Goal: Information Seeking & Learning: Understand process/instructions

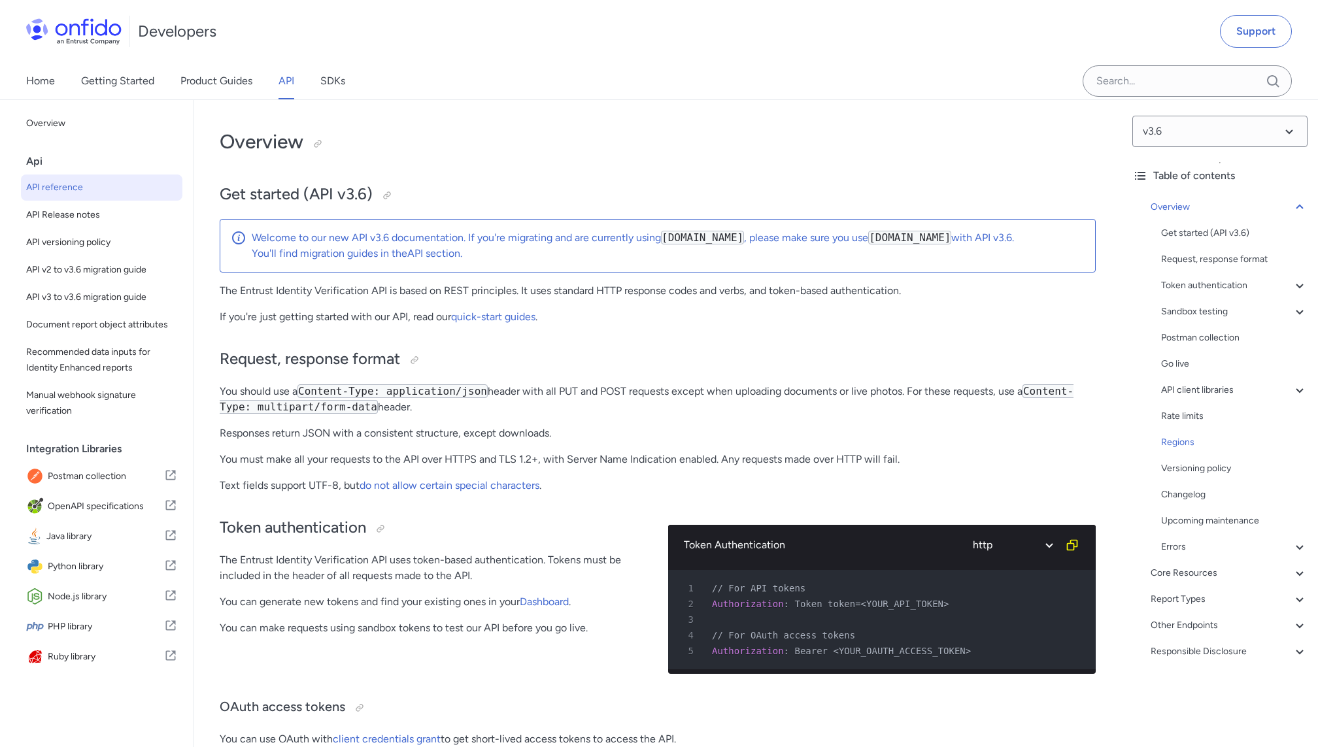
select select "http"
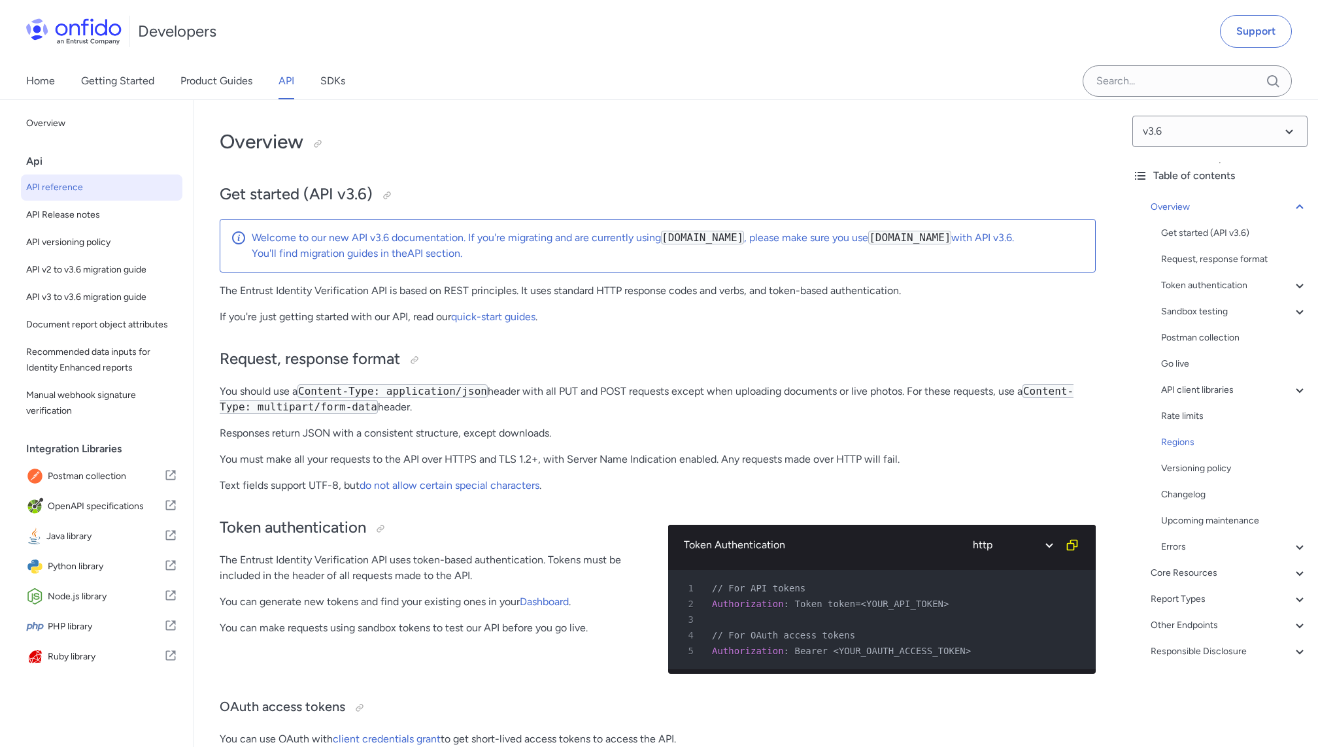
select select "http"
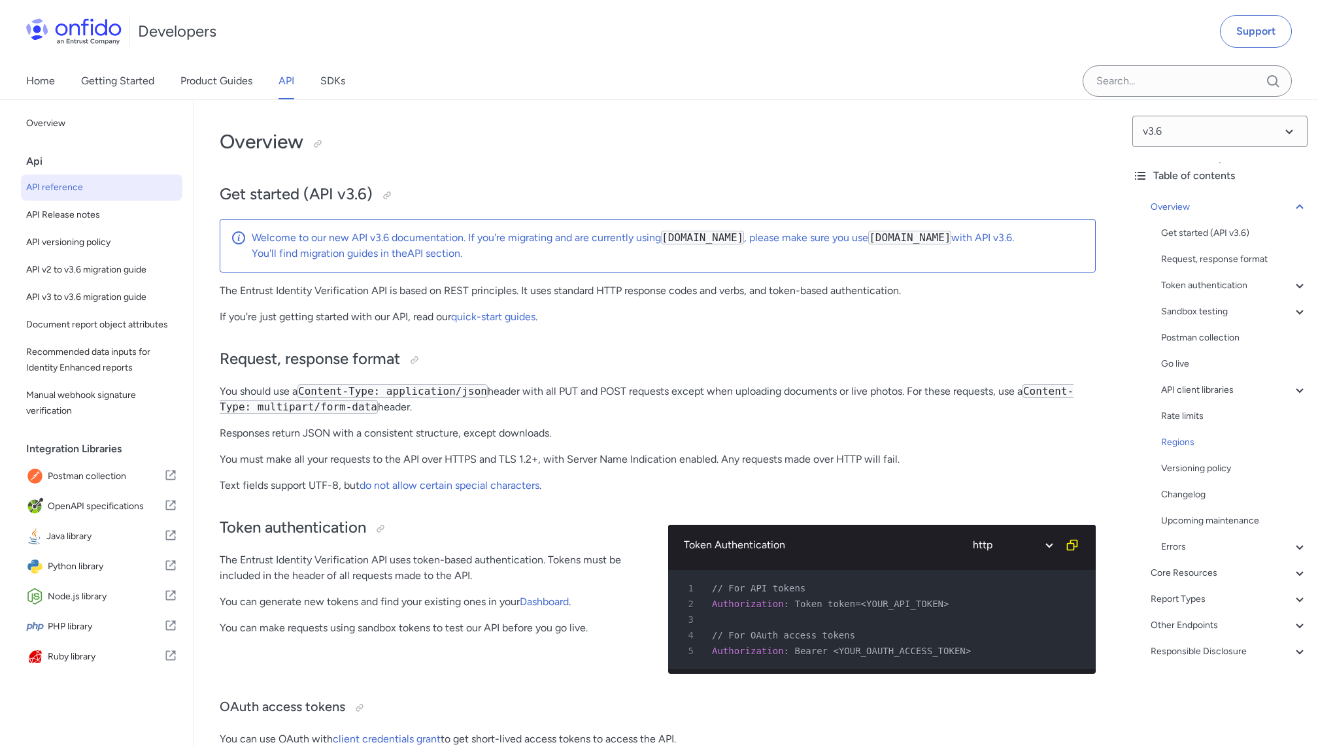
select select "http"
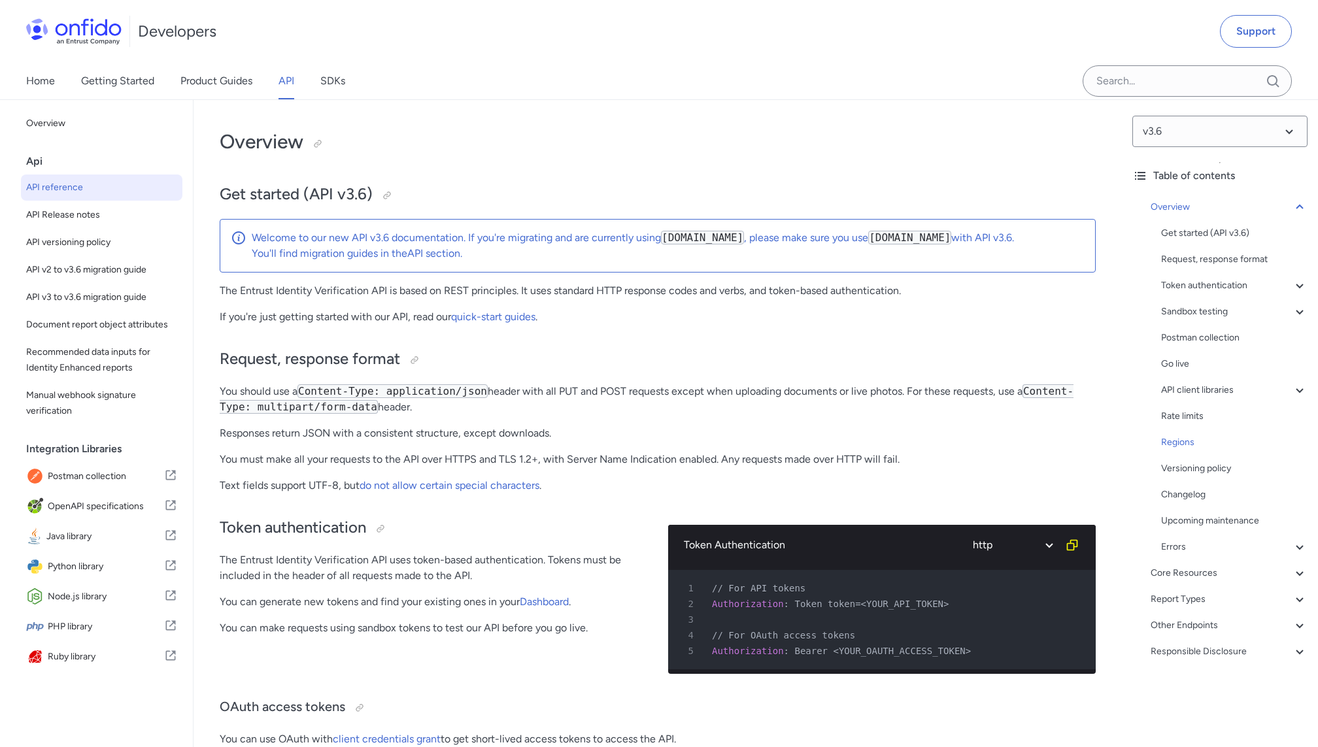
select select "http"
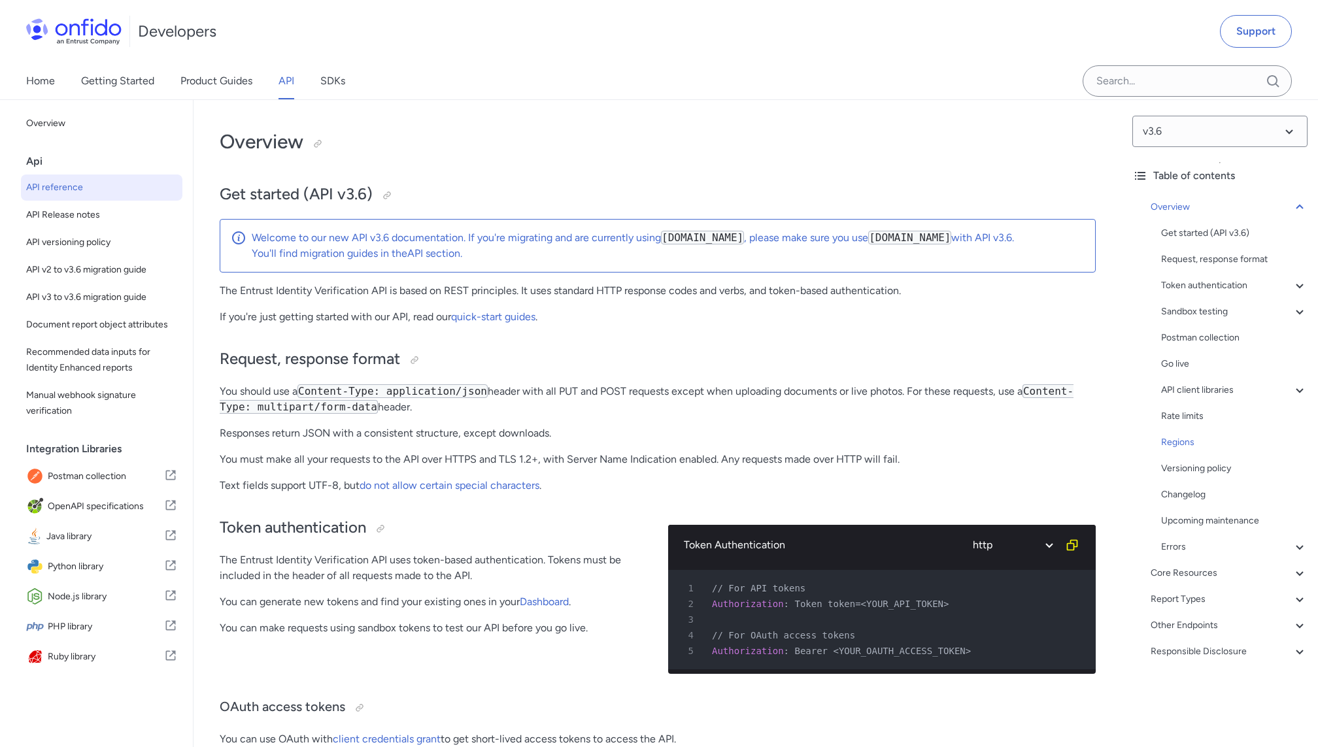
select select "http"
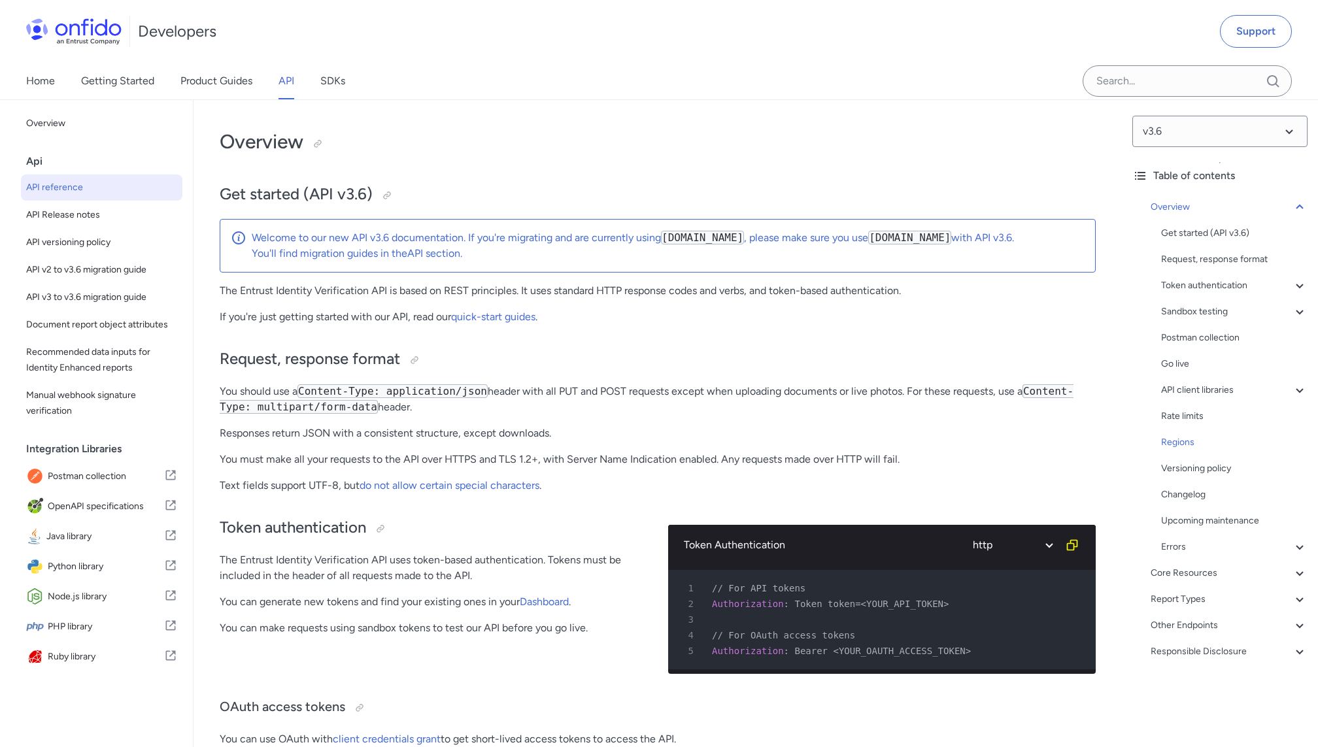
select select "http"
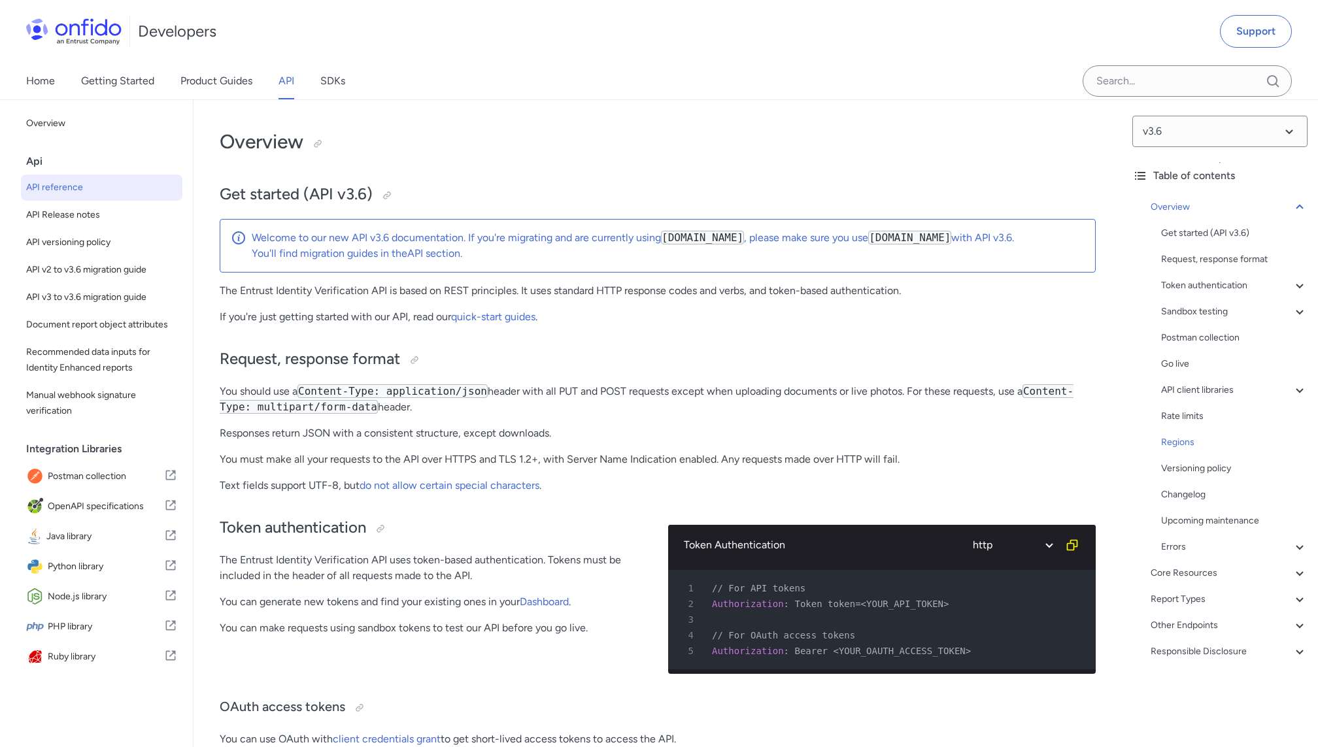
select select "http"
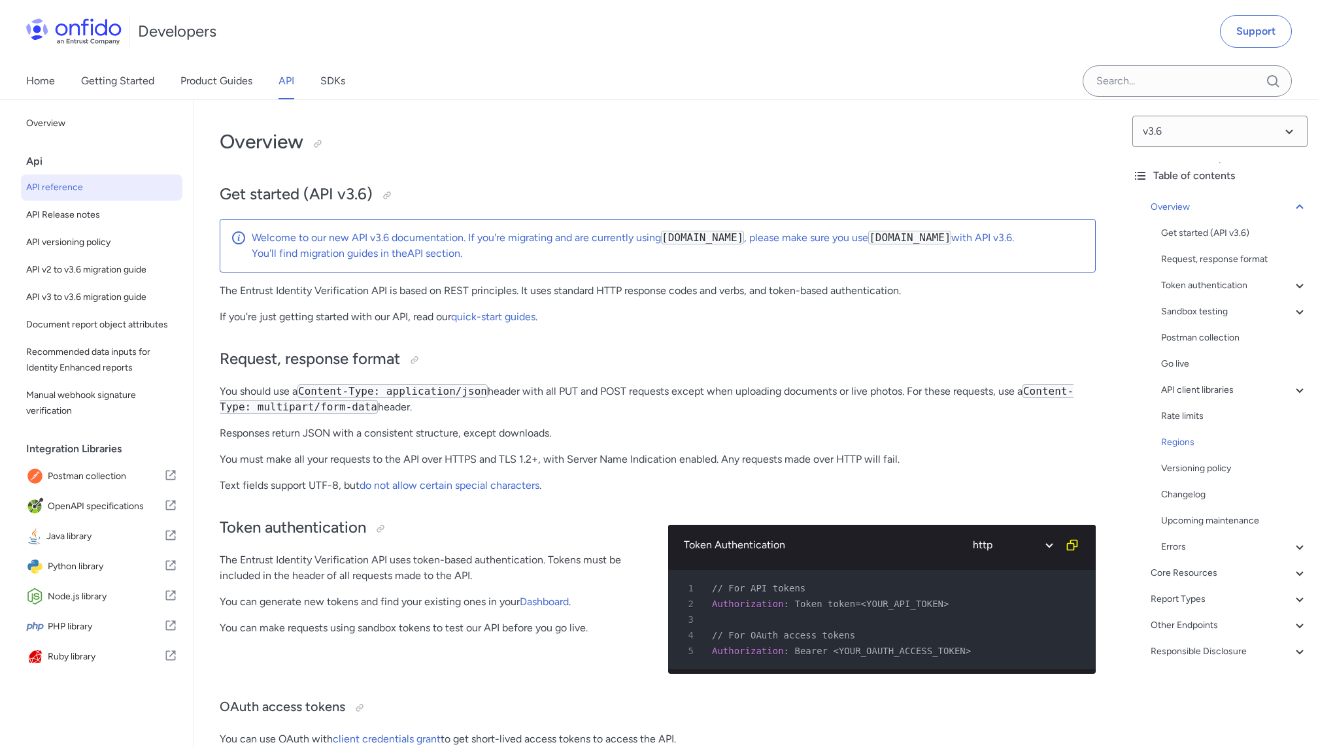
select select "http"
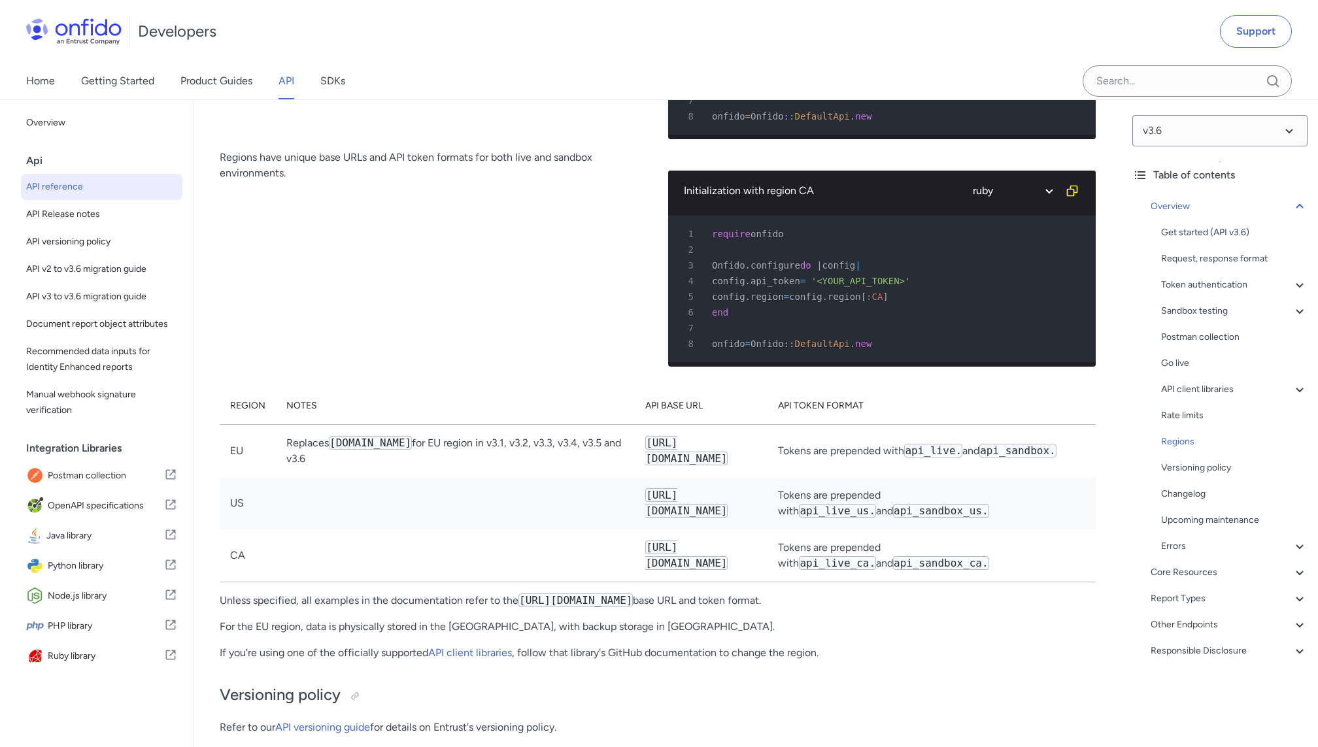
scroll to position [9750, 0]
click at [1297, 630] on icon at bounding box center [1300, 625] width 16 height 16
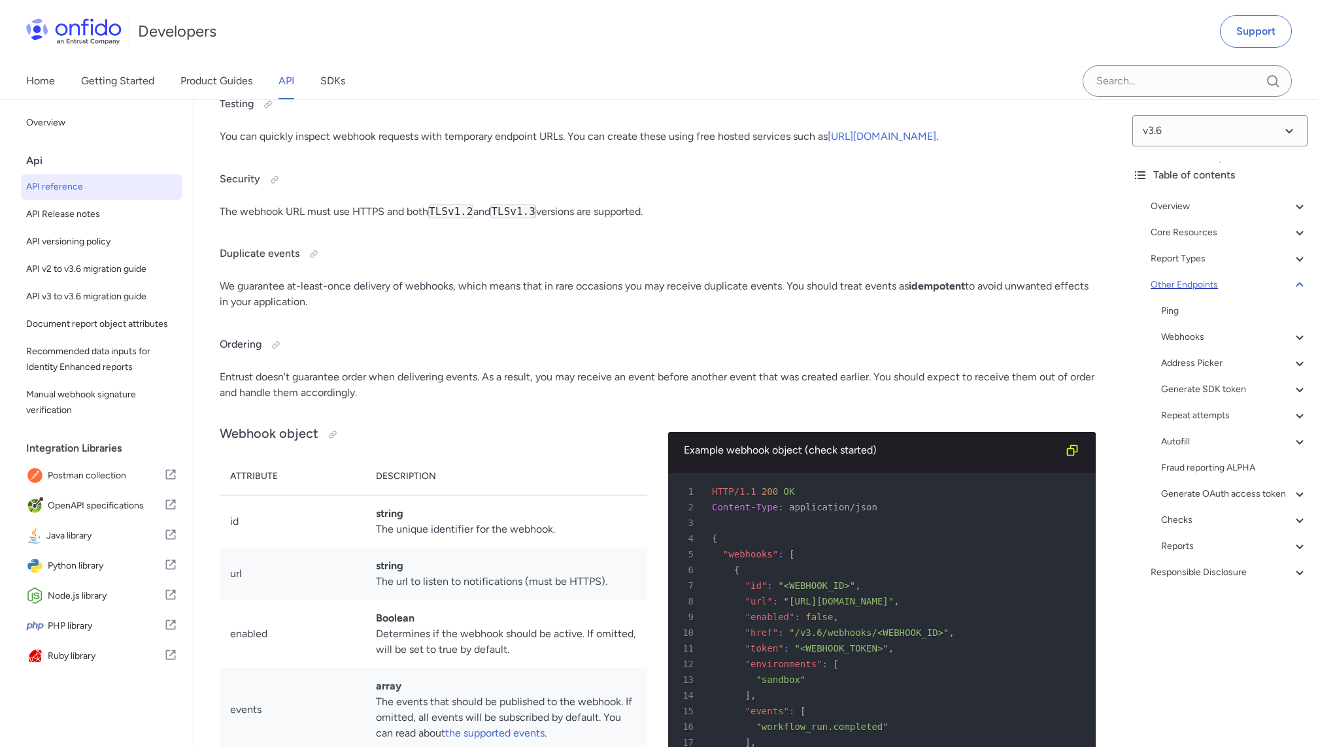
click at [1183, 279] on div "Other Endpoints" at bounding box center [1229, 285] width 157 height 16
click at [1187, 234] on div "Core Resources" at bounding box center [1229, 233] width 157 height 16
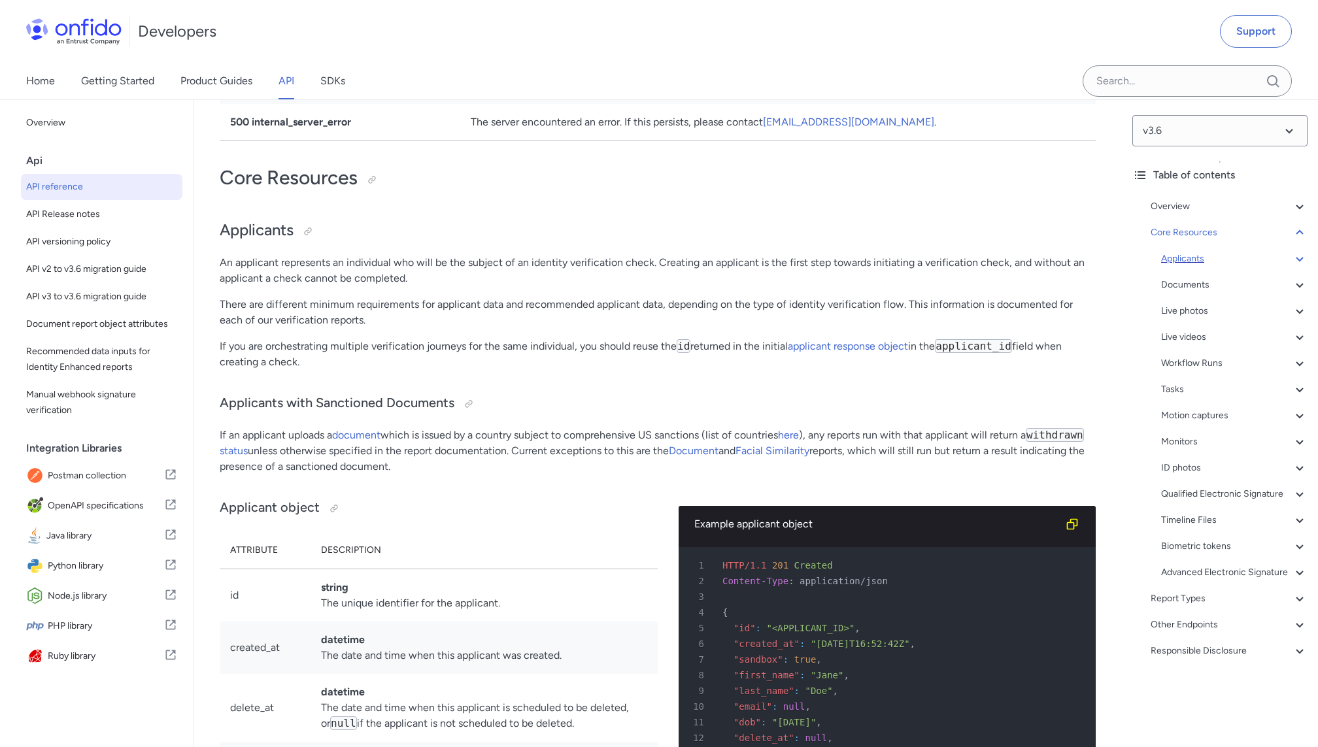
click at [1182, 259] on div "Applicants" at bounding box center [1234, 259] width 146 height 16
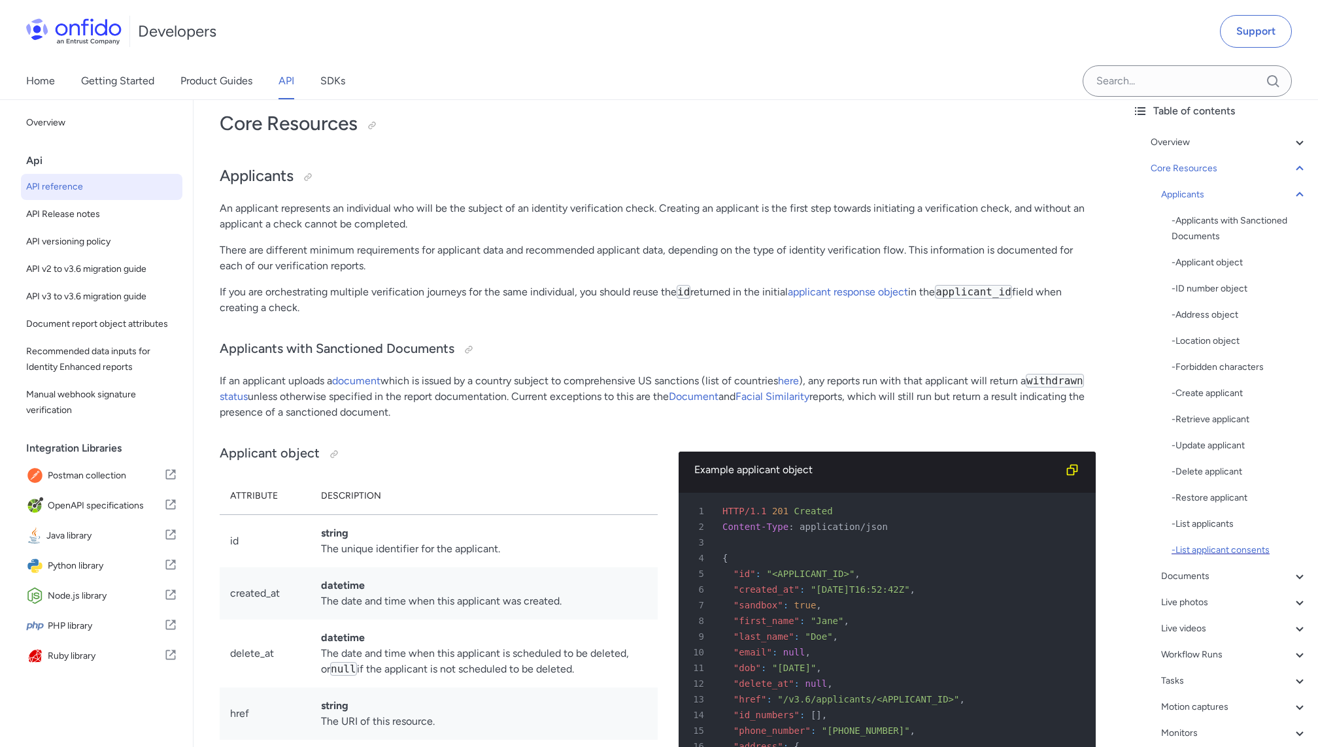
scroll to position [80, 0]
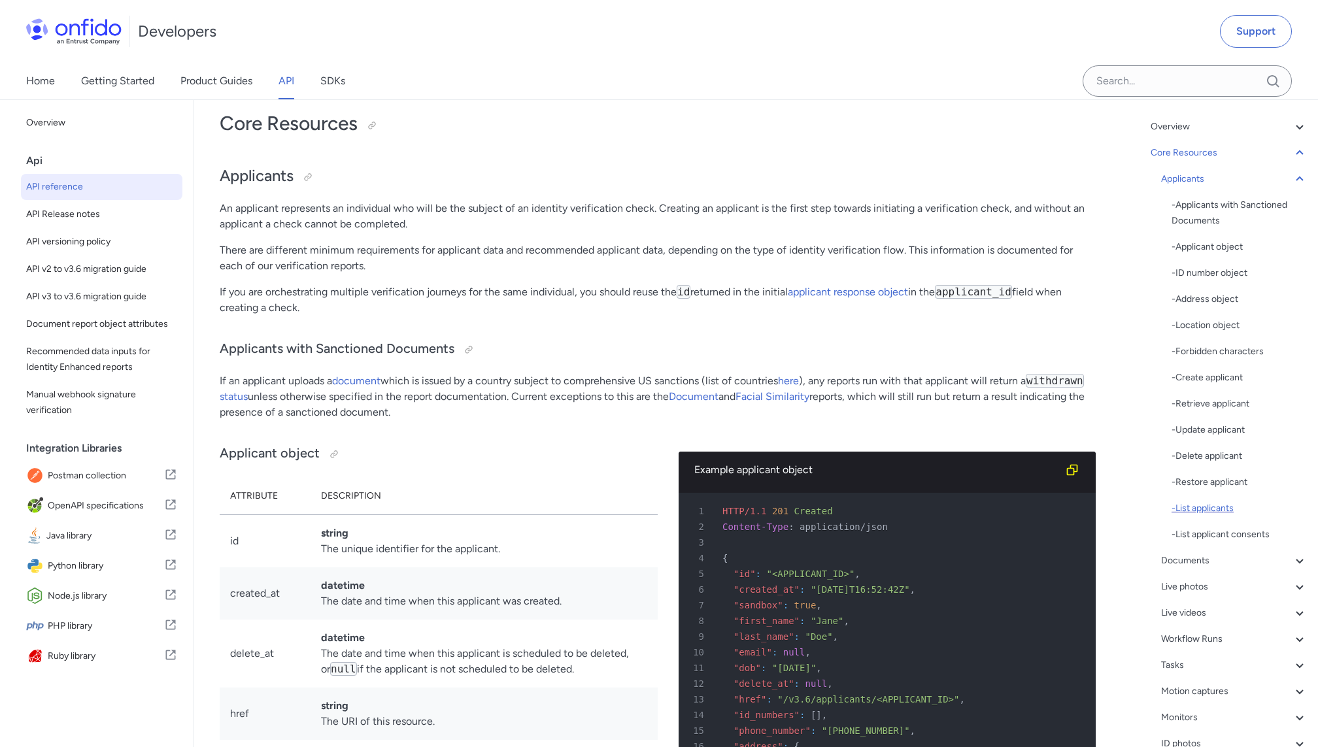
click at [1213, 506] on div "- List applicants" at bounding box center [1240, 509] width 136 height 16
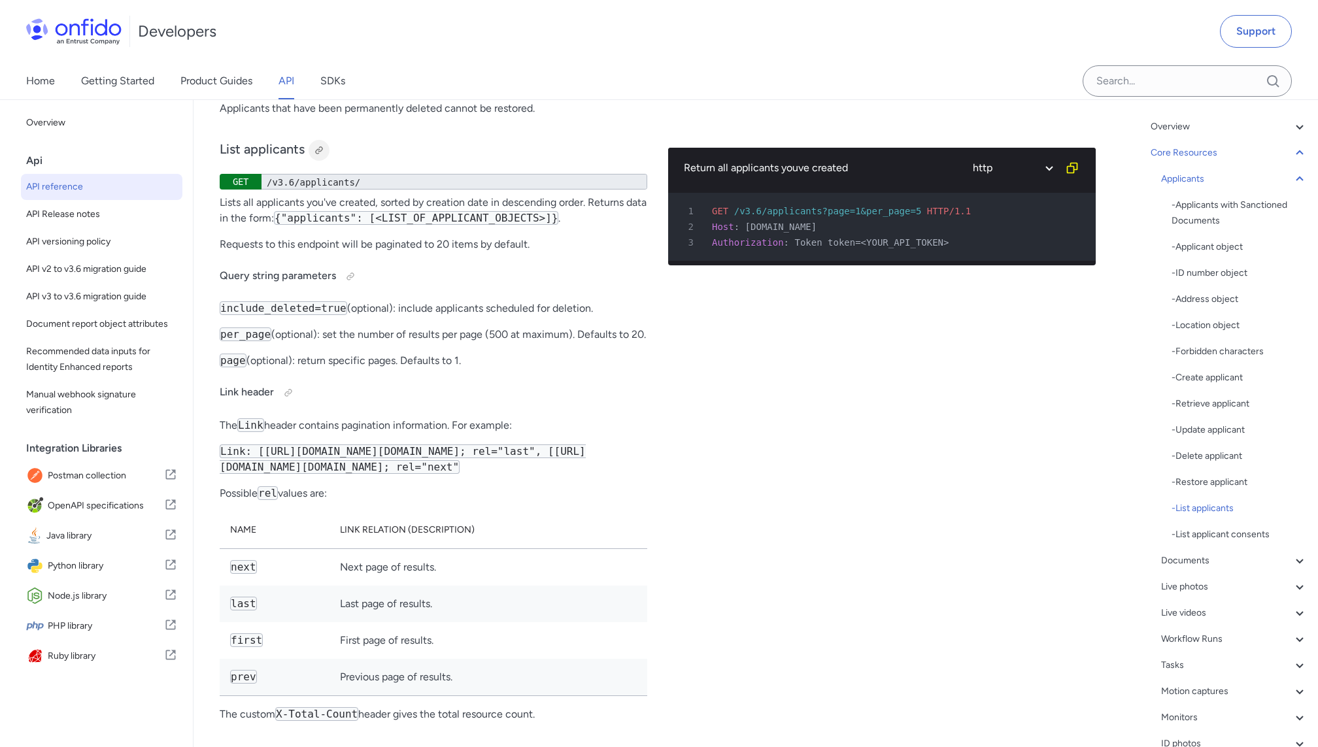
click at [320, 154] on div at bounding box center [319, 150] width 10 height 10
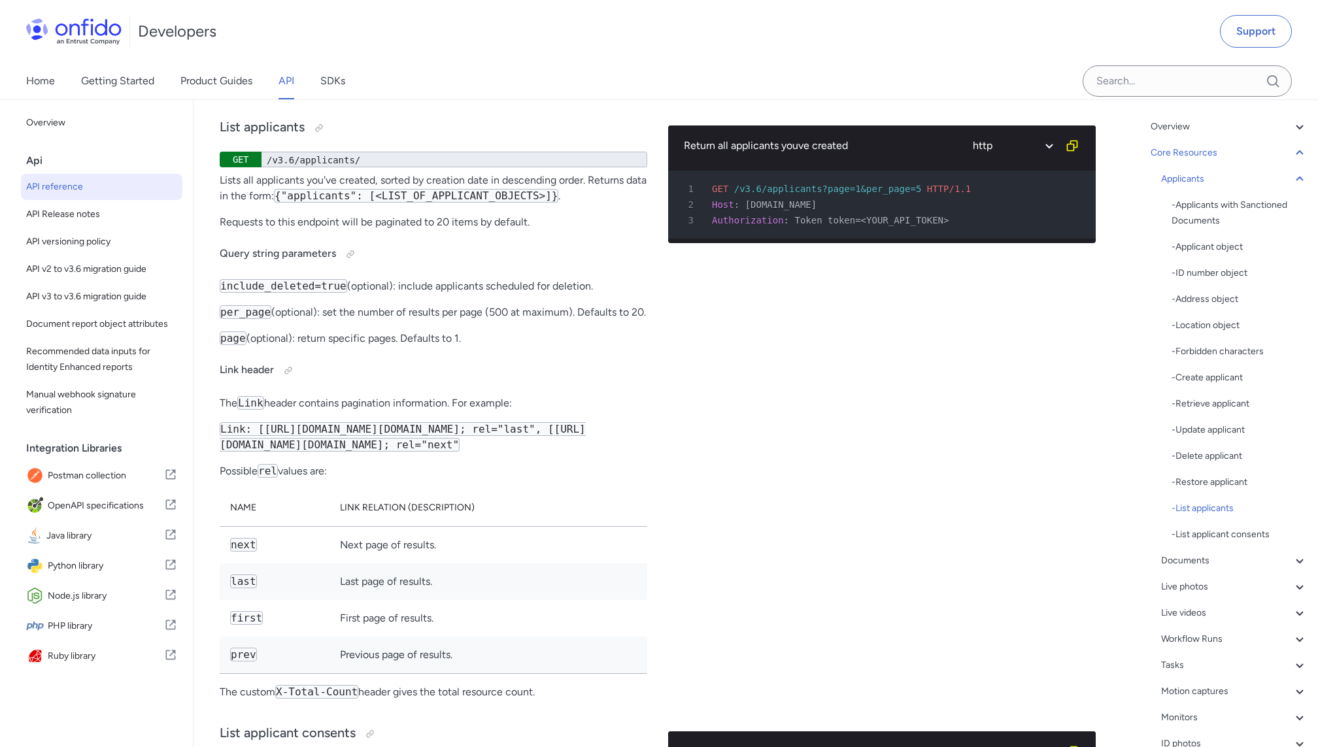
scroll to position [18775, 0]
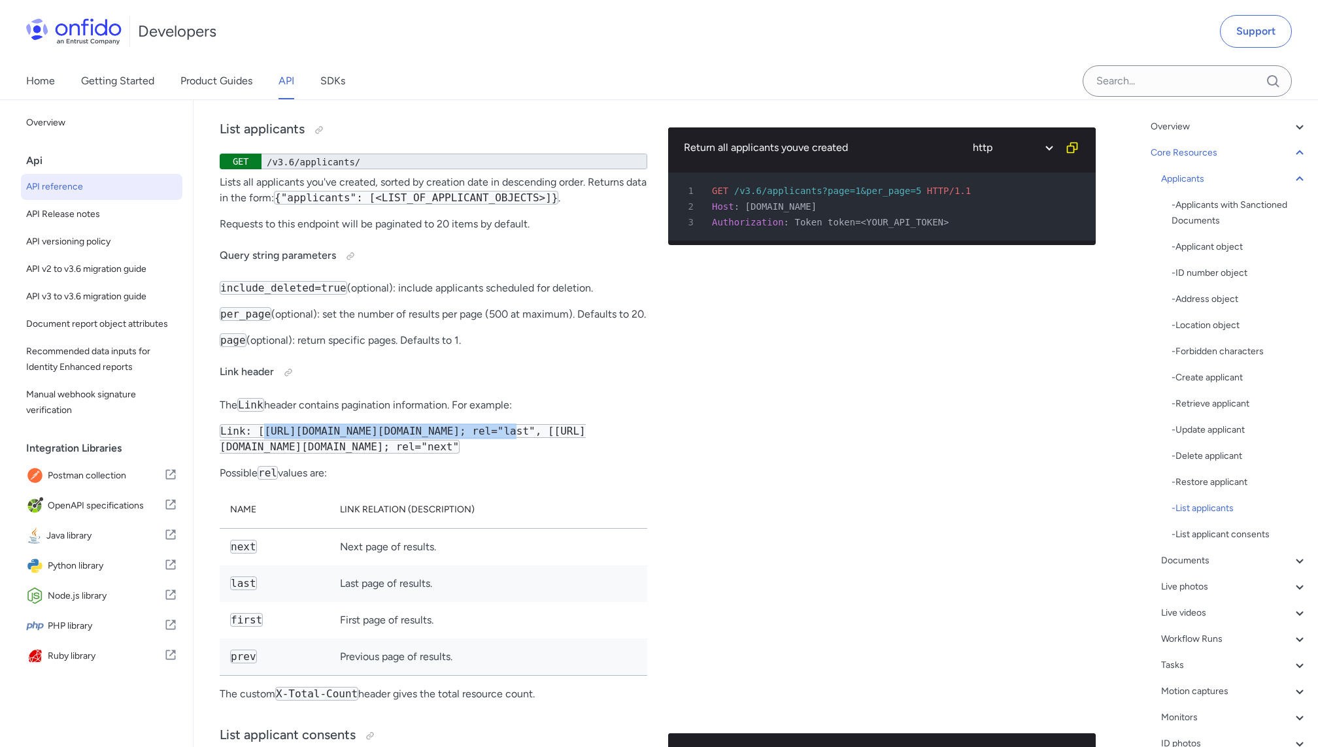
drag, startPoint x: 263, startPoint y: 447, endPoint x: 519, endPoint y: 444, distance: 256.3
click at [519, 444] on code "Link: [[URL][DOMAIN_NAME][DOMAIN_NAME]; rel="last", [[URL][DOMAIN_NAME][DOMAIN_…" at bounding box center [403, 438] width 366 height 29
copy code "[URL][DOMAIN_NAME]"
